Goal: Transaction & Acquisition: Subscribe to service/newsletter

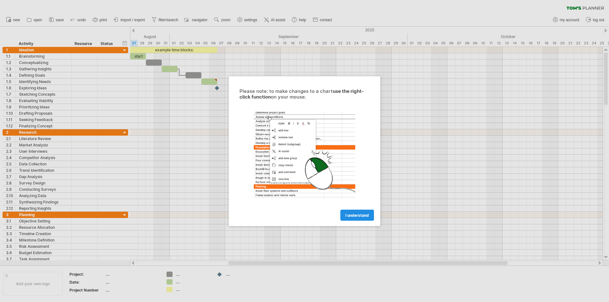
click at [354, 214] on span "I understand" at bounding box center [357, 215] width 23 height 5
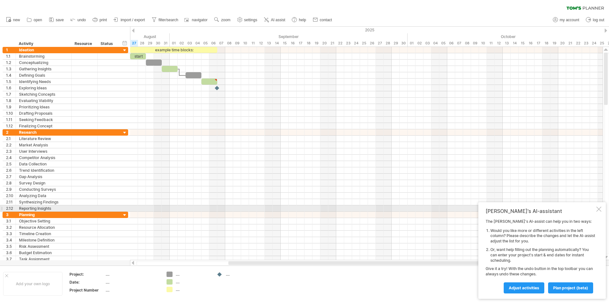
click at [598, 210] on div at bounding box center [599, 209] width 5 height 5
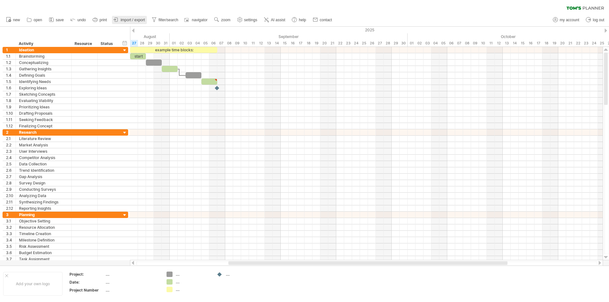
click at [138, 18] on span "import / export" at bounding box center [133, 20] width 24 height 4
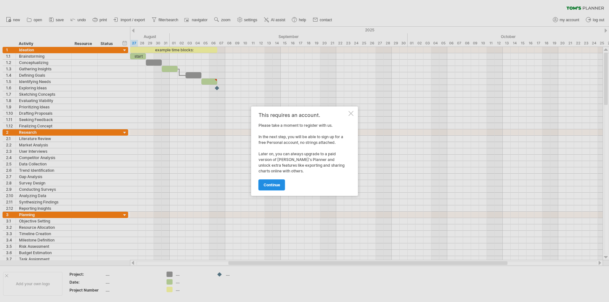
click at [272, 183] on span "continue" at bounding box center [272, 185] width 17 height 5
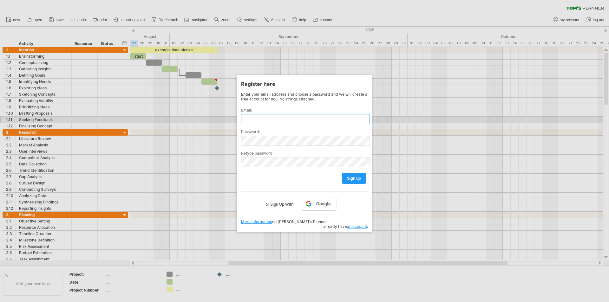
click at [264, 119] on input "text" at bounding box center [305, 119] width 129 height 10
type input "**********"
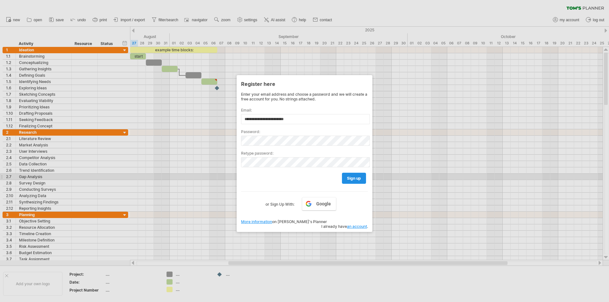
click at [356, 180] on span "sign up" at bounding box center [354, 178] width 14 height 5
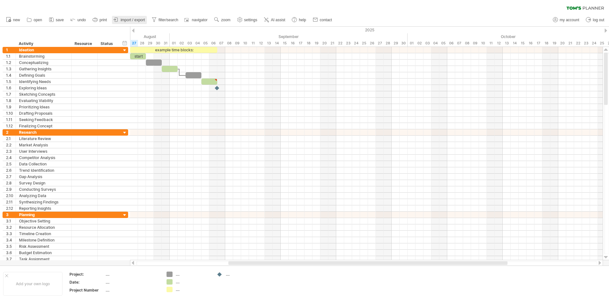
click at [134, 20] on span "import / export" at bounding box center [133, 20] width 24 height 4
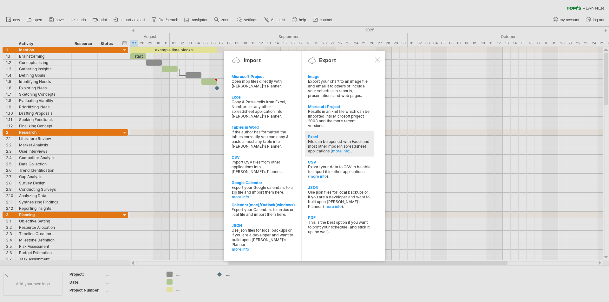
click at [315, 136] on div "Excel" at bounding box center [339, 137] width 63 height 5
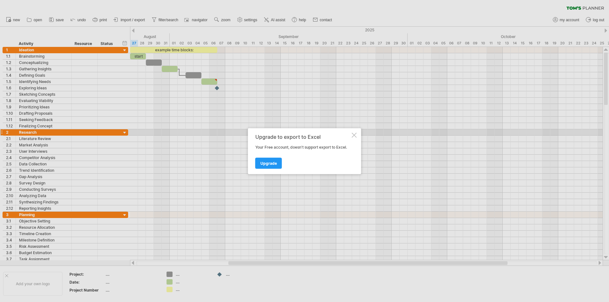
click at [358, 135] on div "Upgrade to export to Excel Your Free account, doesn't support export to Excel. …" at bounding box center [304, 151] width 113 height 46
click at [355, 134] on div at bounding box center [354, 135] width 5 height 5
